Goal: Find specific page/section

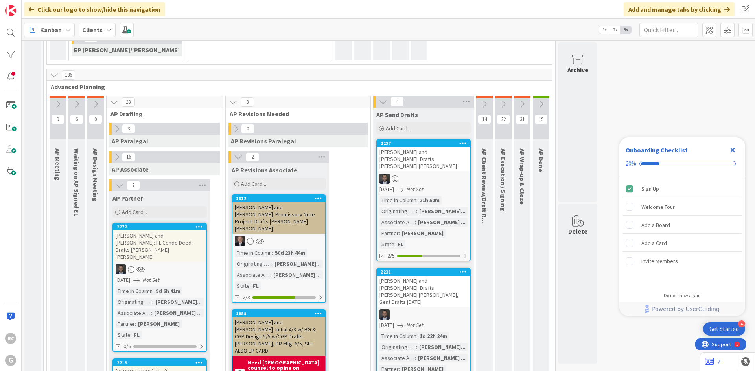
scroll to position [432, 0]
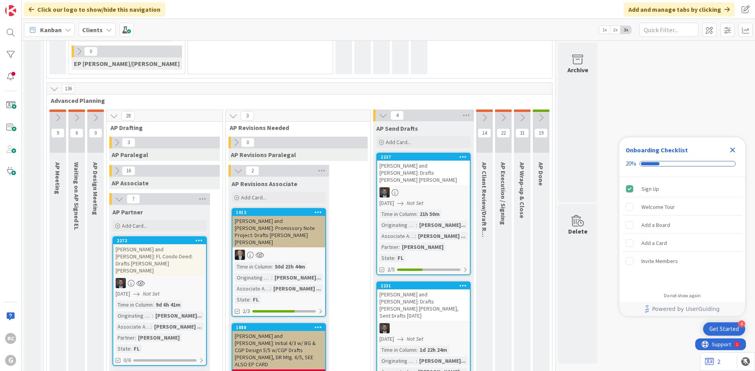
click at [379, 111] on icon at bounding box center [383, 115] width 9 height 9
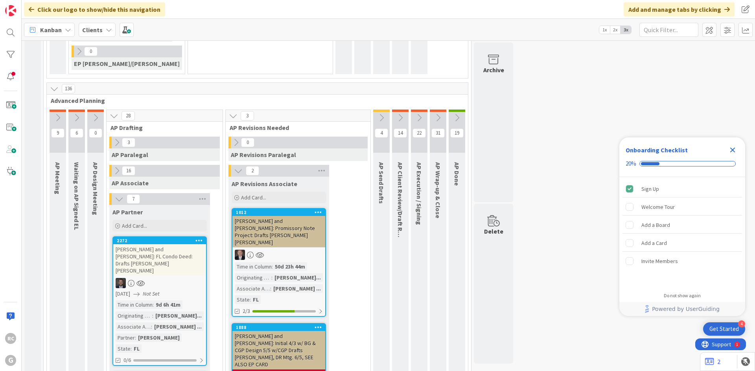
click at [234, 167] on icon at bounding box center [238, 171] width 9 height 9
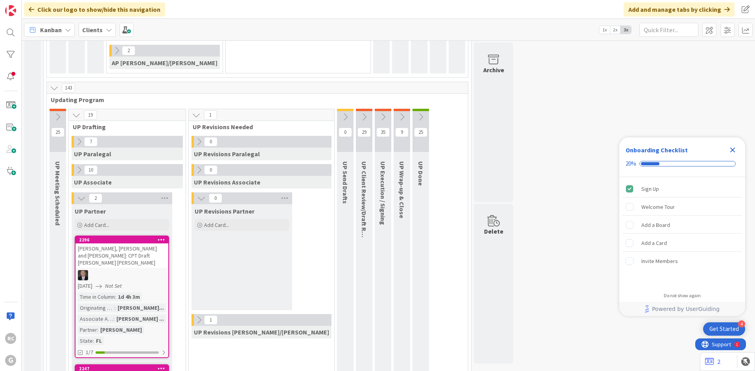
scroll to position [1614, 0]
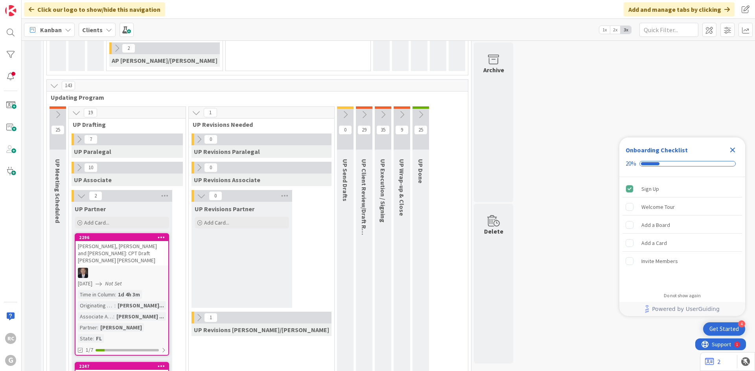
click at [118, 241] on div "[PERSON_NAME], [PERSON_NAME] and [PERSON_NAME]: CPT Draft [PERSON_NAME] [PERSON…" at bounding box center [121, 253] width 93 height 24
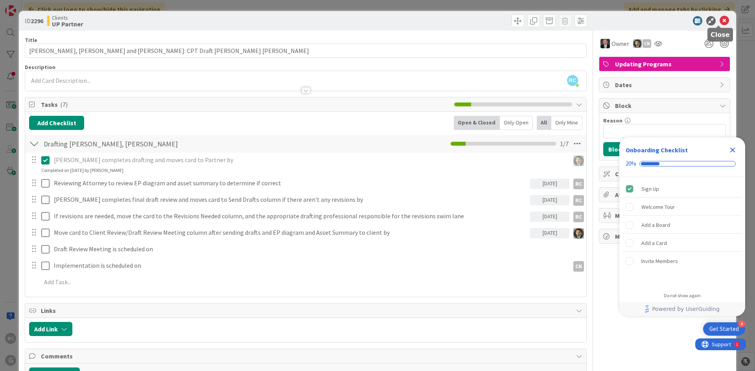
click at [719, 17] on icon at bounding box center [723, 20] width 9 height 9
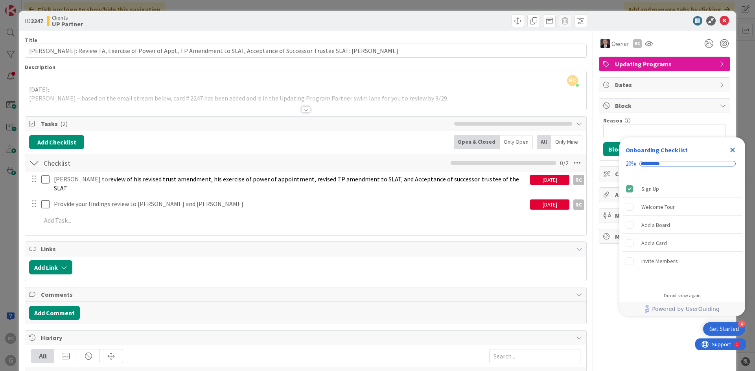
click at [302, 111] on div at bounding box center [306, 110] width 9 height 6
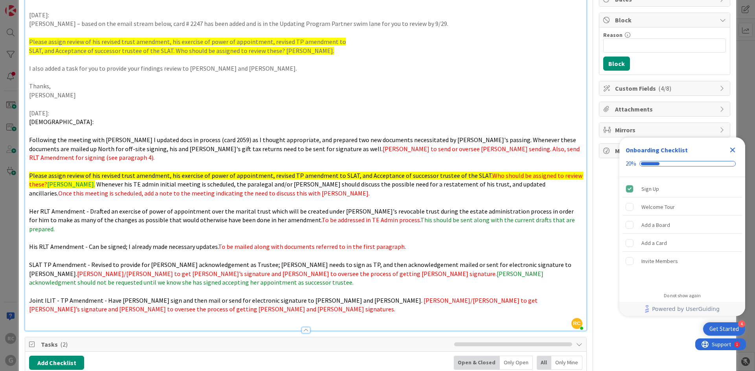
scroll to position [79, 0]
